Goal: Communication & Community: Ask a question

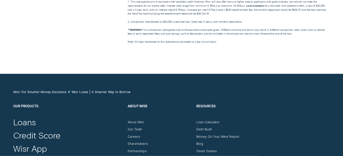
scroll to position [1770, 0]
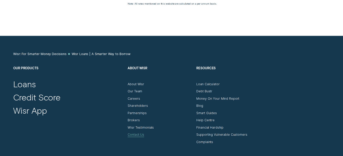
click at [130, 135] on div "Contact Us" at bounding box center [136, 135] width 17 height 4
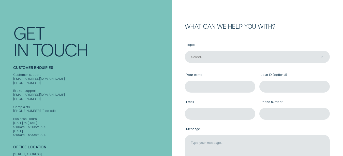
scroll to position [45, 0]
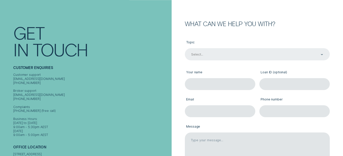
click at [321, 53] on div "Contact form" at bounding box center [322, 54] width 2 height 11
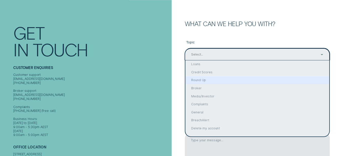
scroll to position [6, 0]
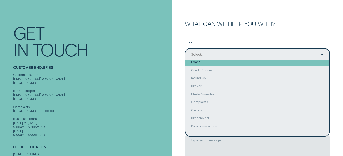
click at [200, 62] on div "Loans" at bounding box center [257, 62] width 144 height 8
type input "Loans"
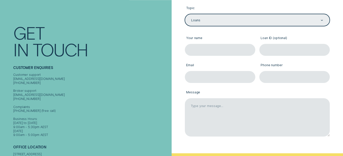
scroll to position [82, 0]
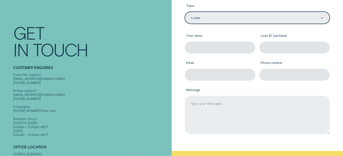
click at [195, 107] on textarea "Message" at bounding box center [257, 115] width 145 height 39
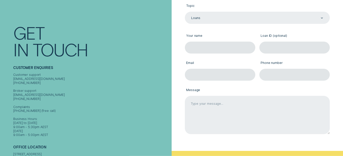
paste textarea "Hello I'm just informing you that Jason Hanson, will no longer be able to pay t…"
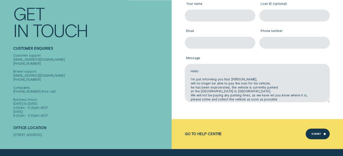
scroll to position [115, 0]
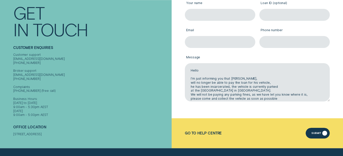
type textarea "Hello I'm just informing you that Jason Hanson, will no longer be able to pay t…"
click at [312, 132] on div "Submit" at bounding box center [318, 133] width 24 height 11
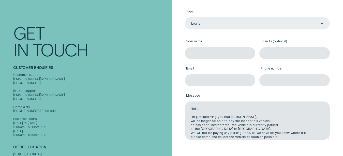
scroll to position [59, 0]
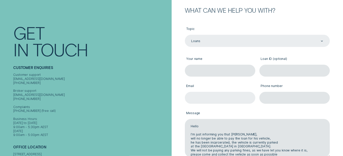
click at [190, 97] on input "Email" at bounding box center [220, 98] width 70 height 12
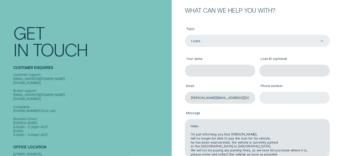
type input "deborahgaye@dodo.com.au"
click at [265, 98] on input "Phone number" at bounding box center [294, 98] width 70 height 12
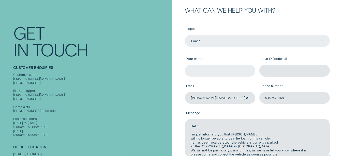
type input "0407470164"
click at [191, 70] on input "Your name" at bounding box center [220, 71] width 70 height 12
click at [321, 41] on div "Loans" at bounding box center [257, 41] width 132 height 5
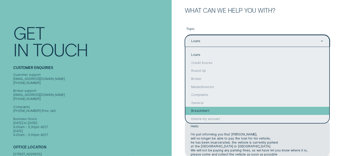
click at [220, 108] on div "BreachAlert" at bounding box center [257, 111] width 144 height 8
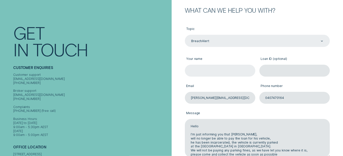
click at [193, 70] on input "Your name" at bounding box center [220, 71] width 70 height 12
click at [322, 40] on div "Contact form" at bounding box center [322, 40] width 2 height 11
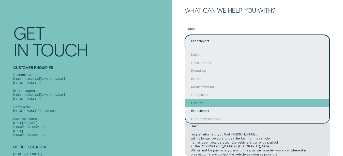
click at [205, 103] on div "General" at bounding box center [257, 103] width 144 height 8
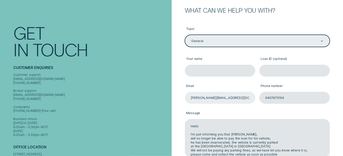
type input "General"
click at [197, 70] on input "Your name" at bounding box center [220, 71] width 70 height 12
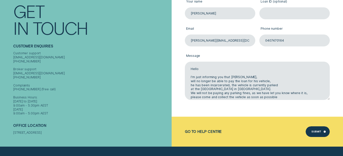
scroll to position [114, 0]
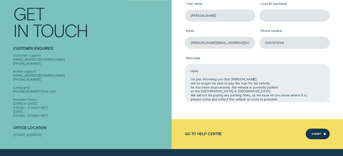
type input "Debbie"
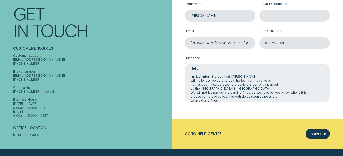
scroll to position [0, 0]
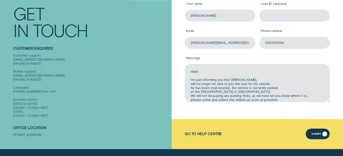
click at [316, 134] on div "Submit" at bounding box center [316, 135] width 10 height 2
